Goal: Information Seeking & Learning: Learn about a topic

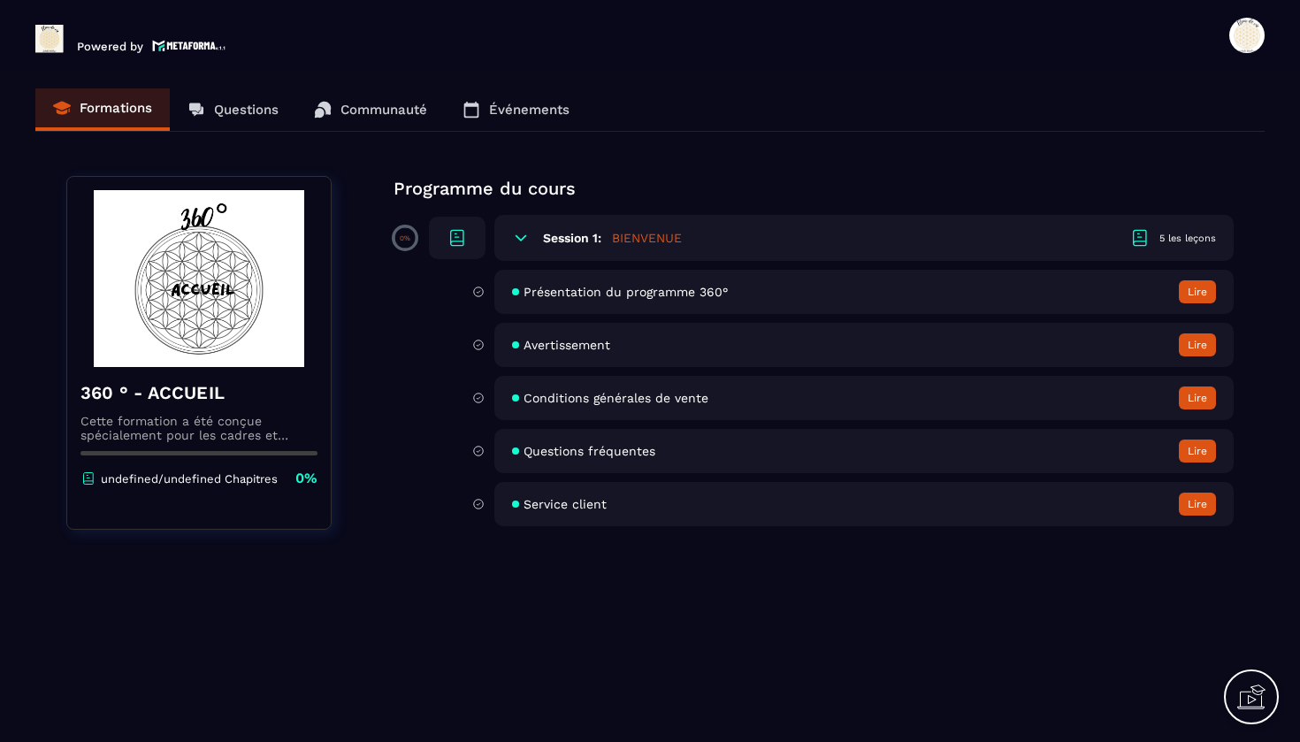
click at [643, 234] on h5 "BIENVENUE" at bounding box center [647, 238] width 70 height 18
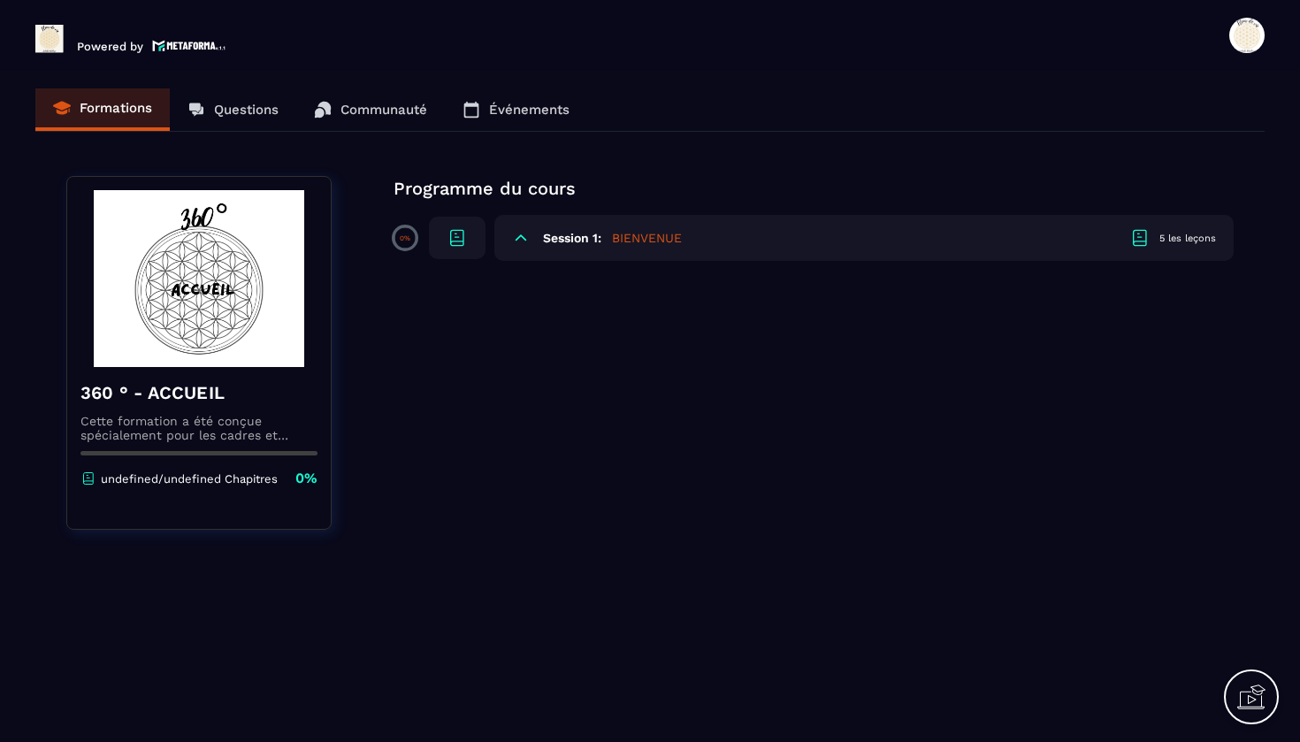
click at [643, 234] on h5 "BIENVENUE" at bounding box center [647, 238] width 70 height 18
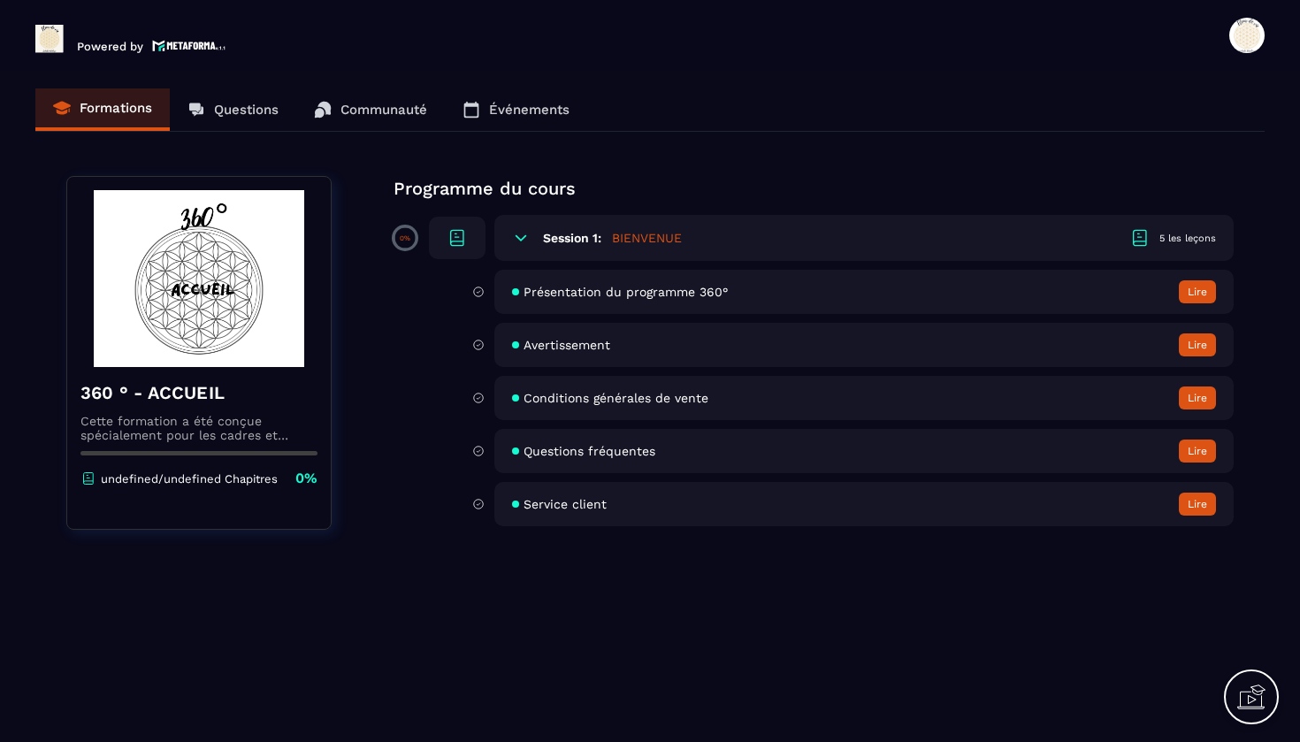
click at [585, 287] on span "Présentation du programme 360°" at bounding box center [626, 292] width 204 height 14
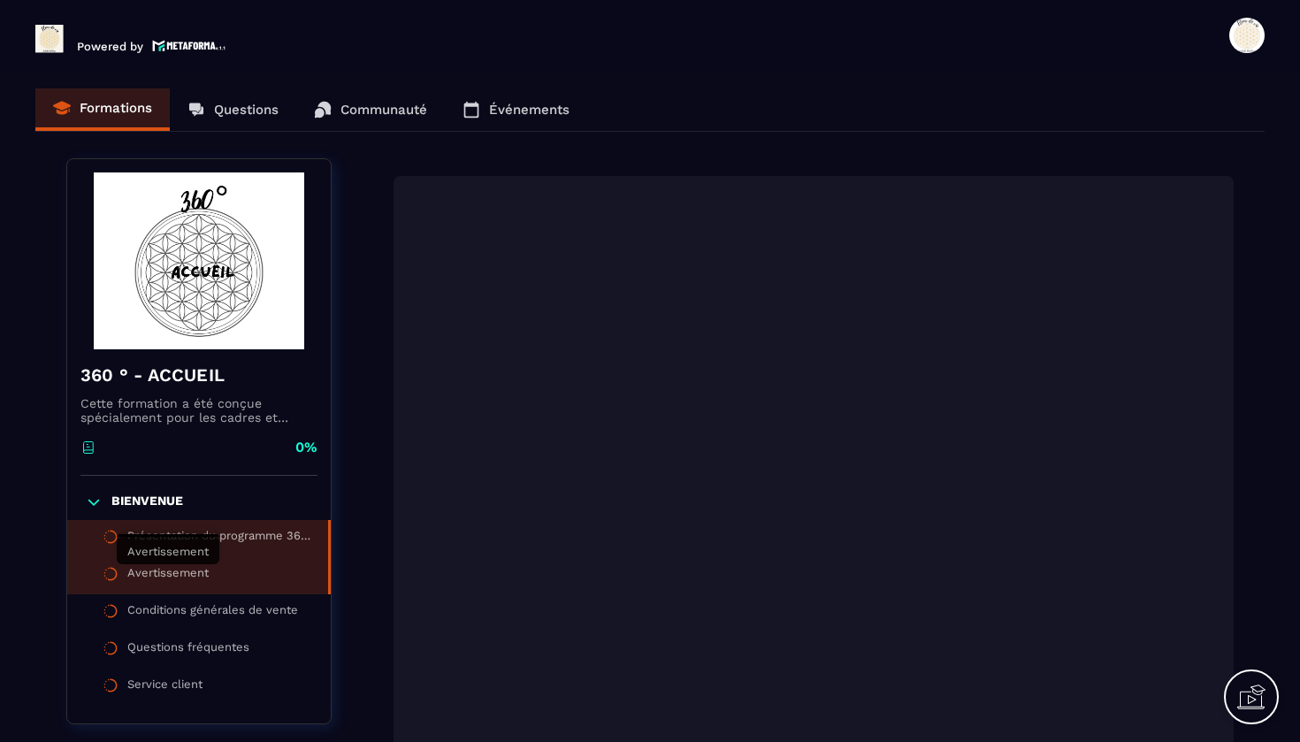
click at [159, 577] on div "Avertissement" at bounding box center [167, 575] width 81 height 19
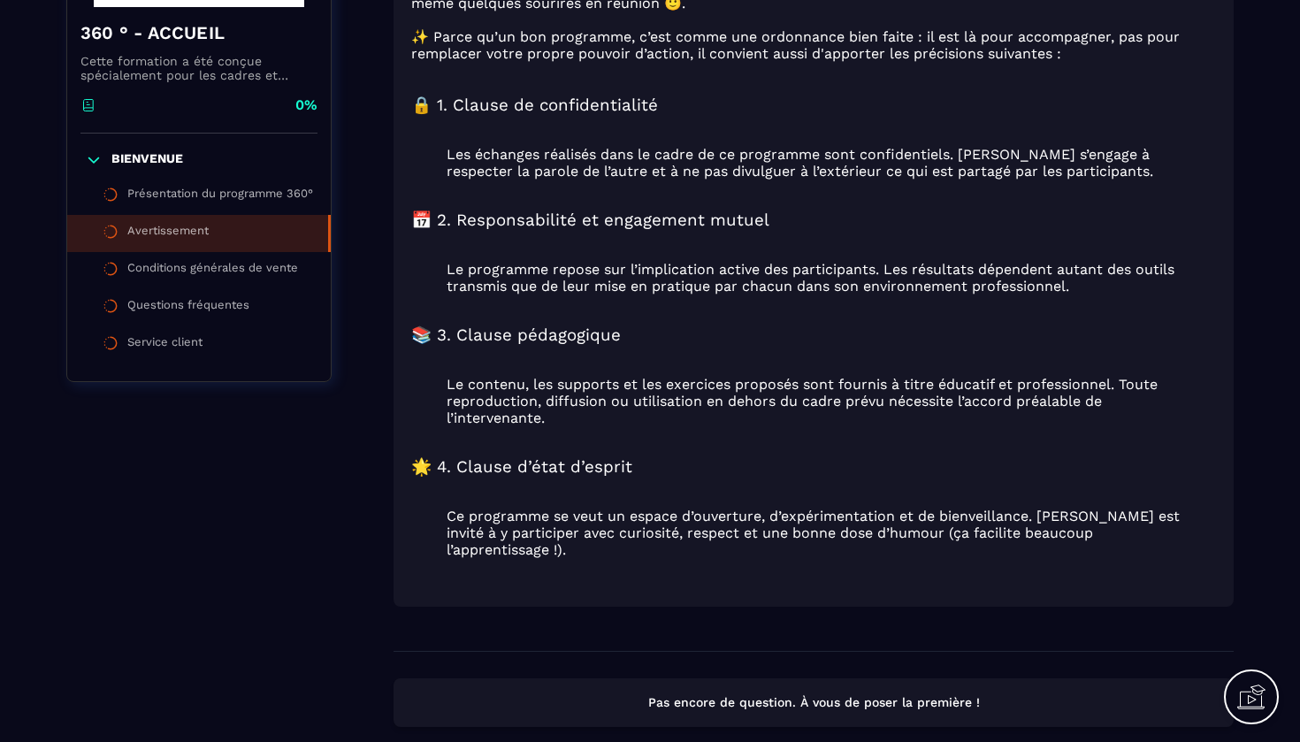
scroll to position [309, 0]
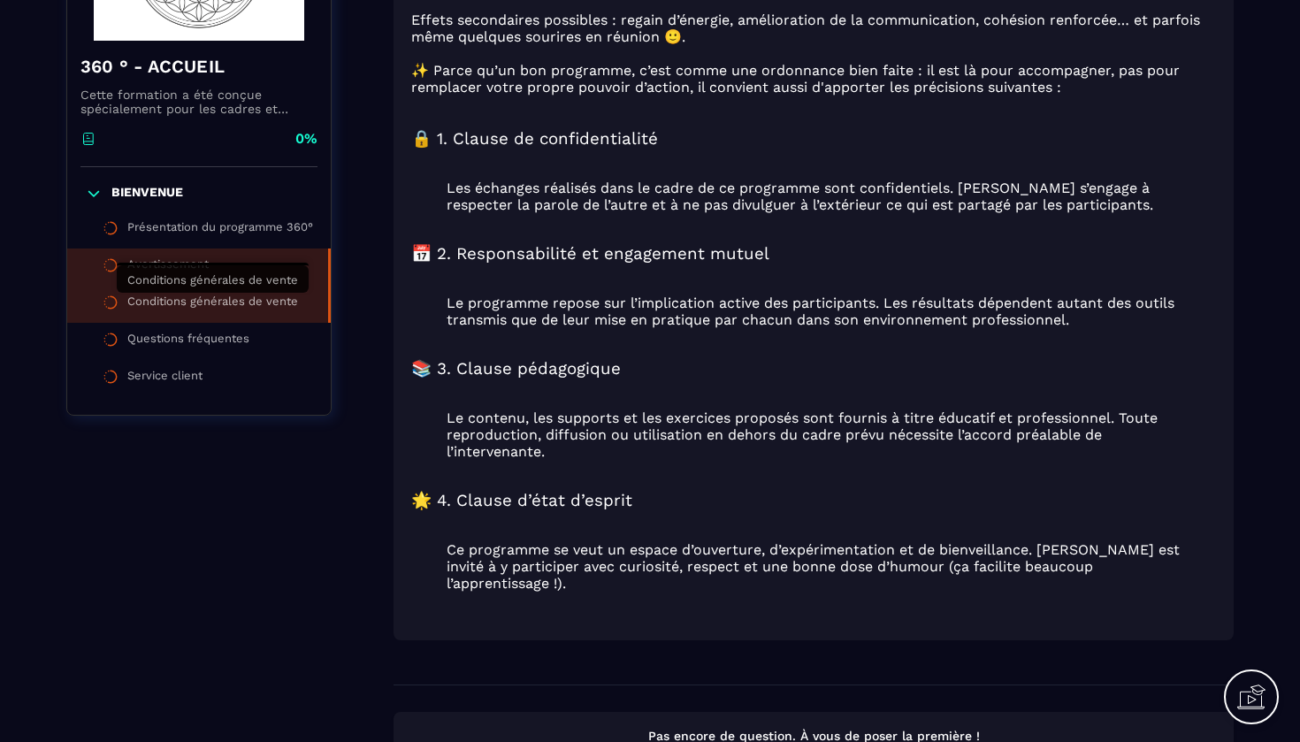
click at [212, 303] on div "Conditions générales de vente" at bounding box center [212, 304] width 171 height 19
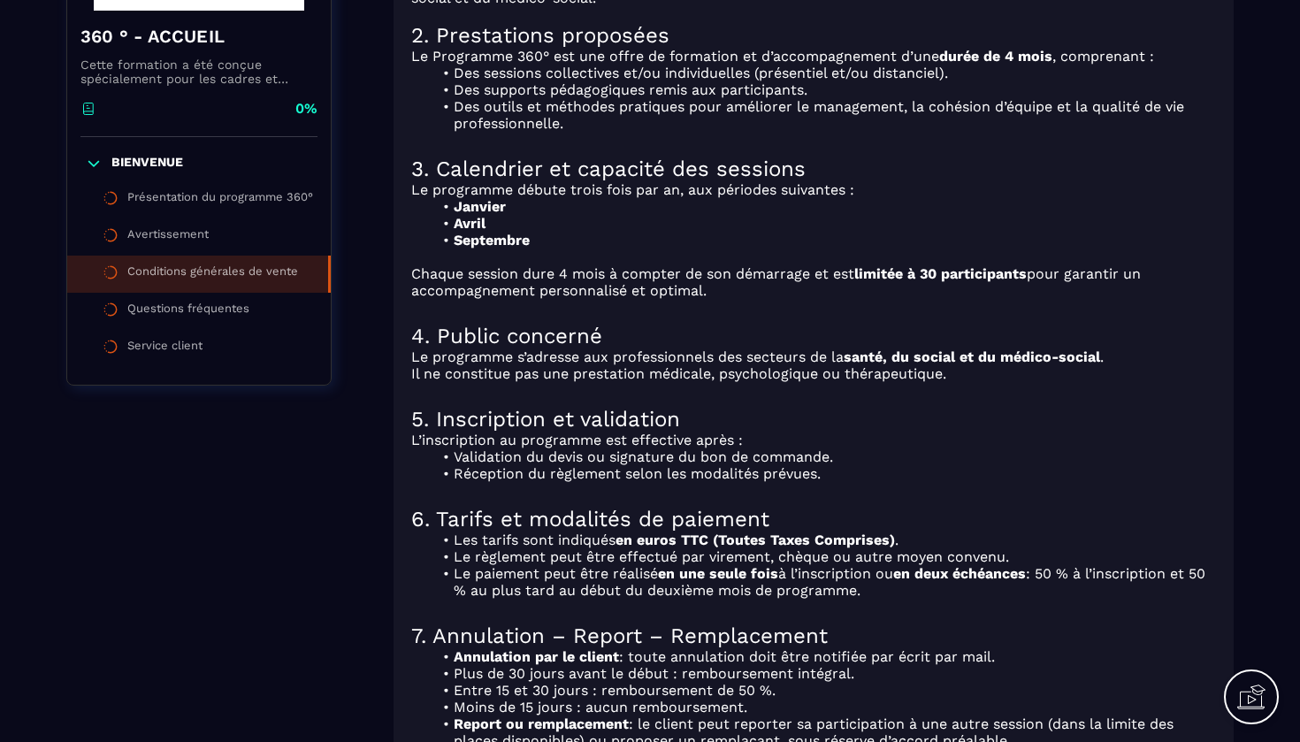
scroll to position [333, 0]
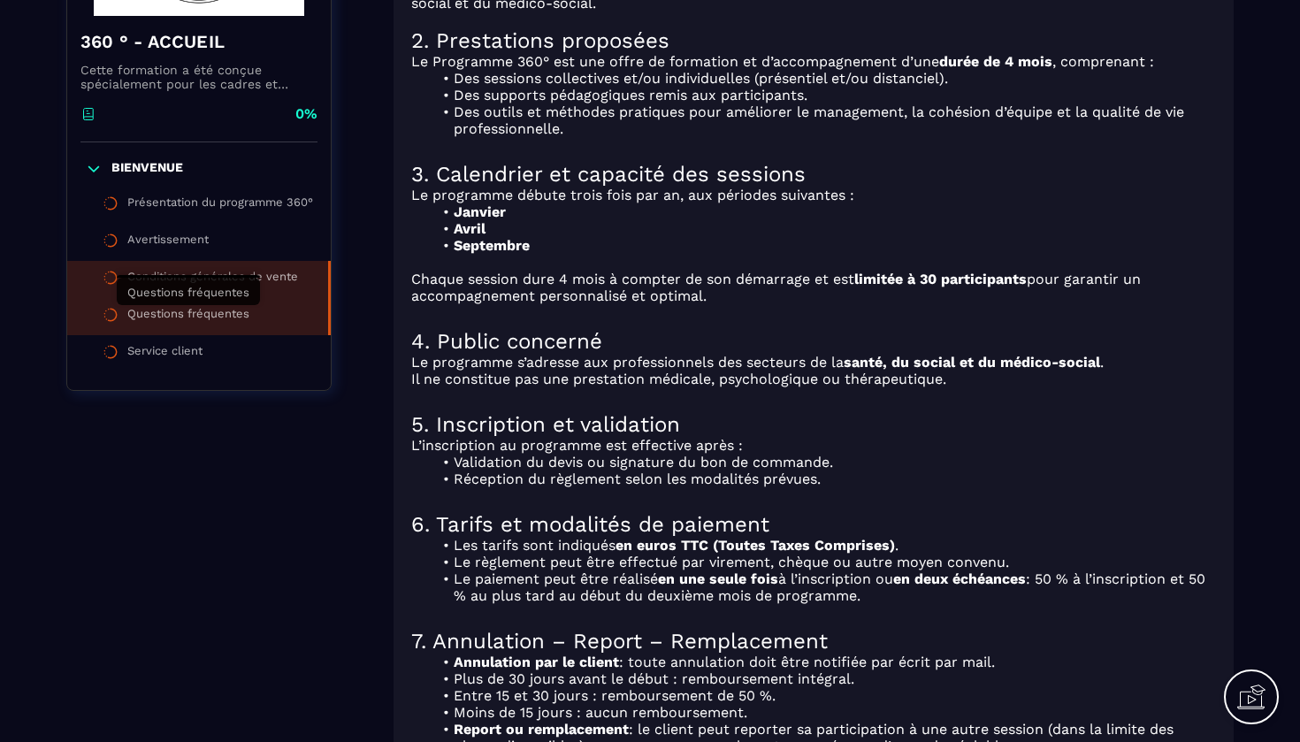
click at [161, 317] on div "Questions fréquentes" at bounding box center [188, 316] width 122 height 19
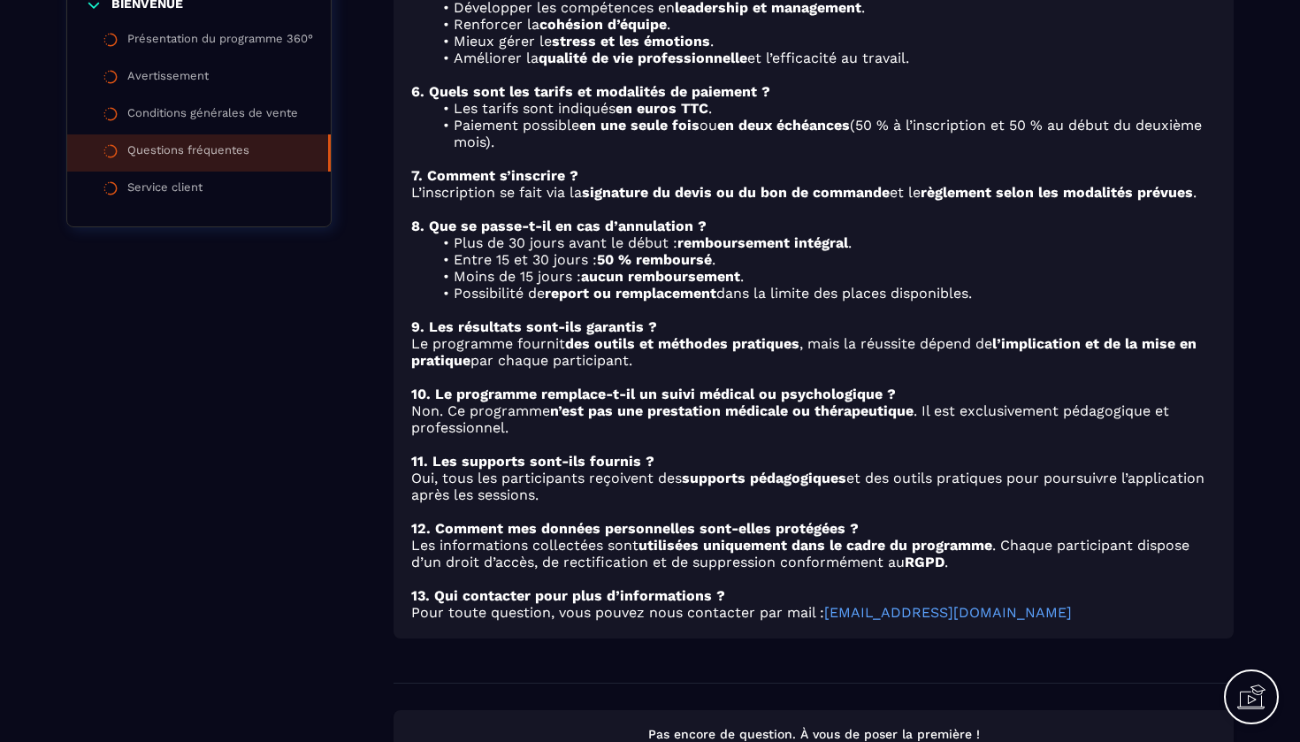
scroll to position [539, 0]
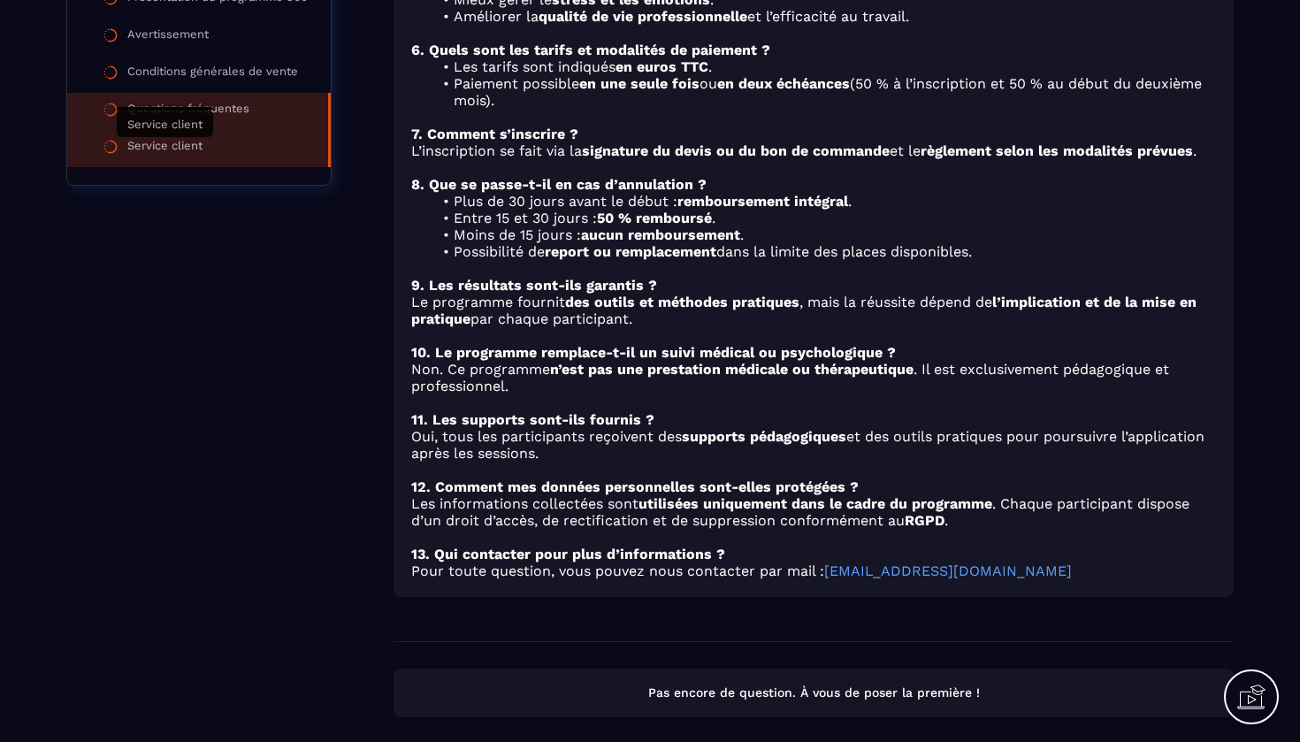
click at [175, 143] on div "Service client" at bounding box center [164, 148] width 75 height 19
